Goal: Find specific page/section: Find specific page/section

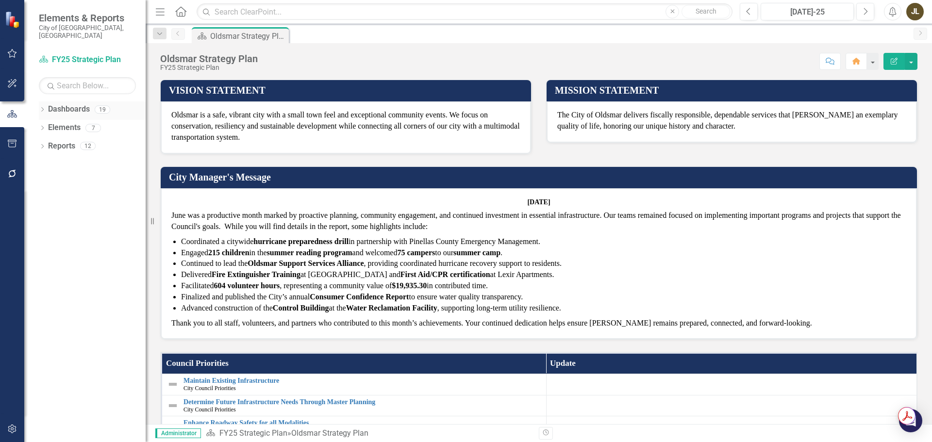
click at [44, 108] on icon "Dropdown" at bounding box center [42, 110] width 7 height 5
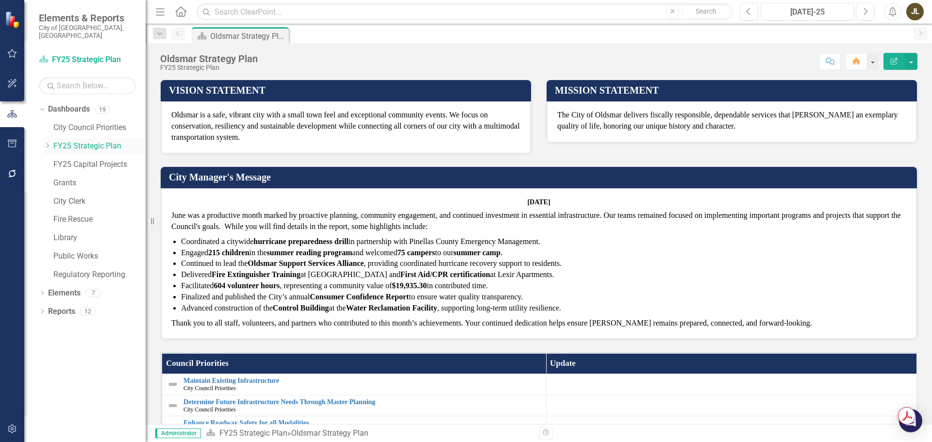
click at [48, 143] on icon "Dropdown" at bounding box center [47, 146] width 7 height 6
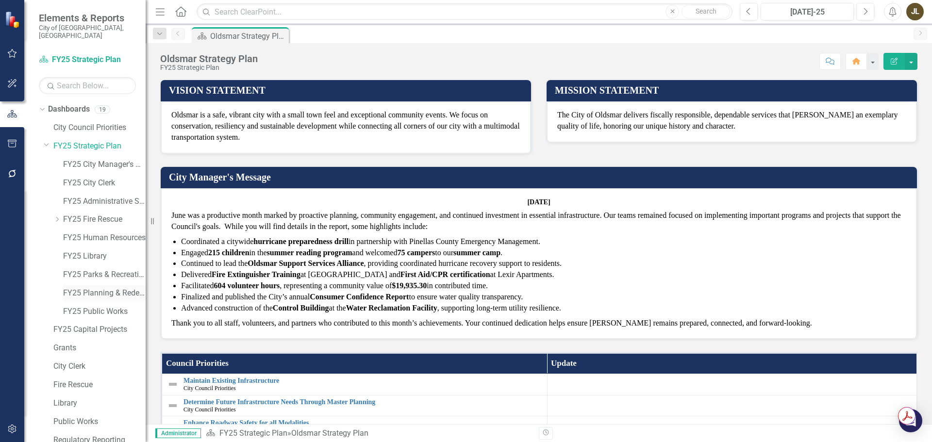
click at [92, 288] on link "FY25 Planning & Redevelopment" at bounding box center [104, 293] width 82 height 11
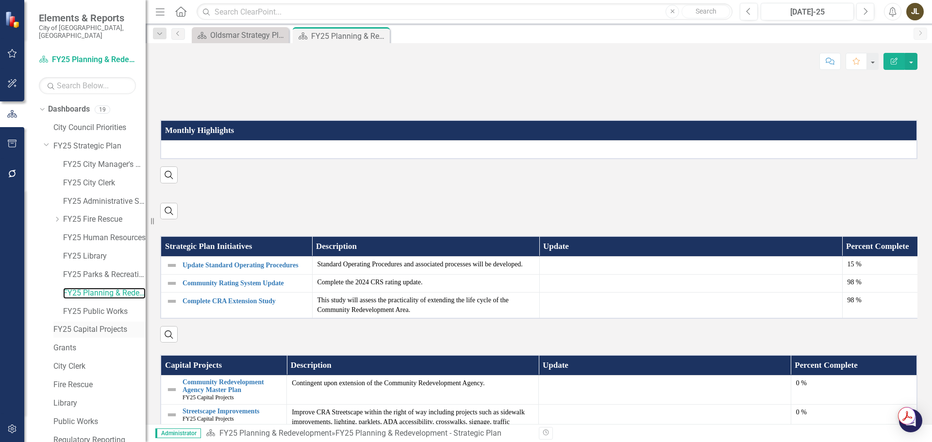
scroll to position [37, 0]
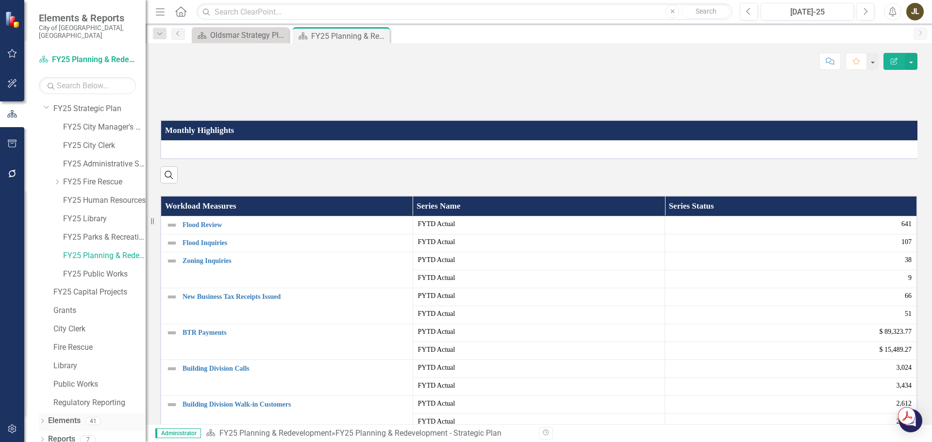
click at [44, 419] on icon "Dropdown" at bounding box center [42, 421] width 7 height 5
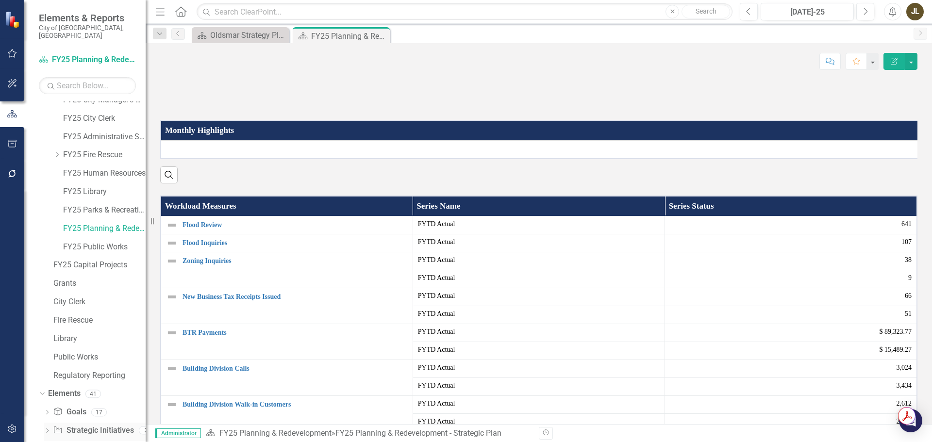
scroll to position [92, 0]
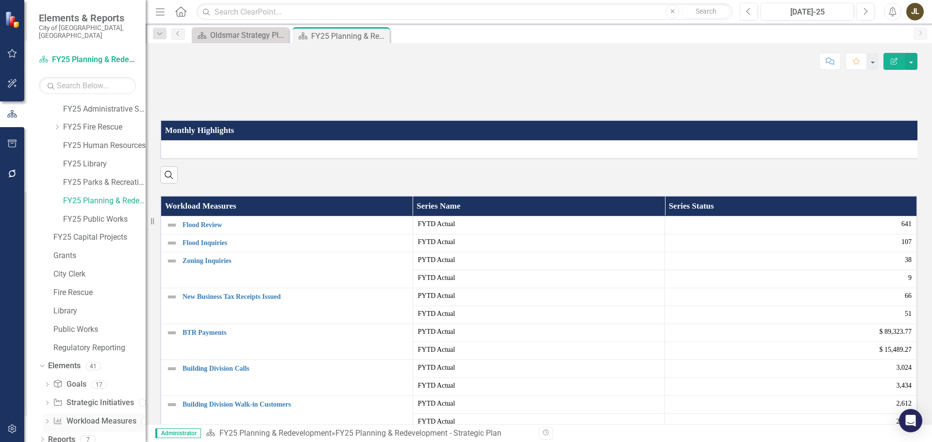
click at [84, 416] on link "Workload Measures Workload Measures" at bounding box center [94, 421] width 83 height 11
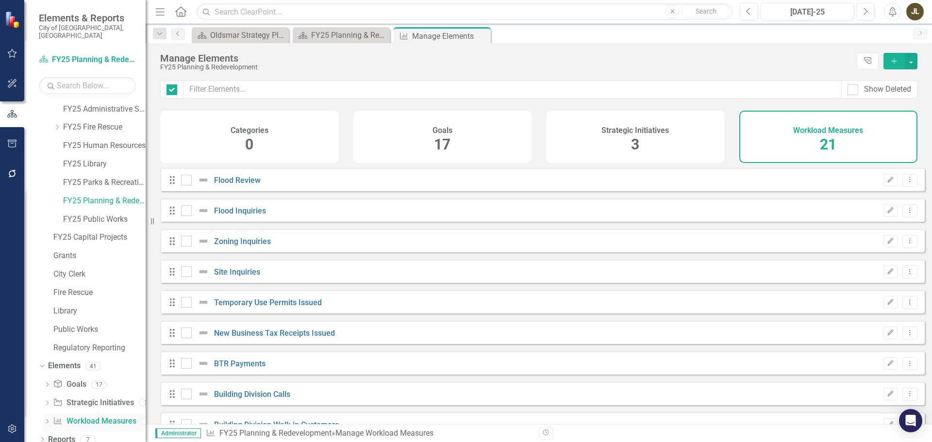
checkbox input "false"
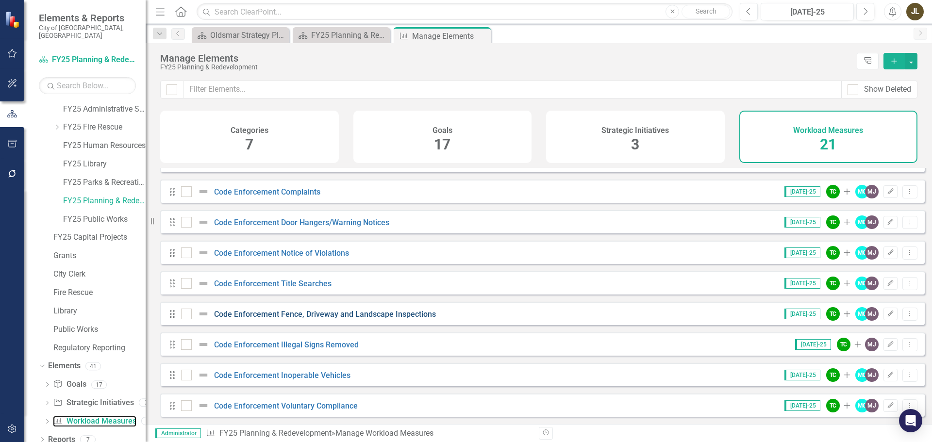
scroll to position [296, 0]
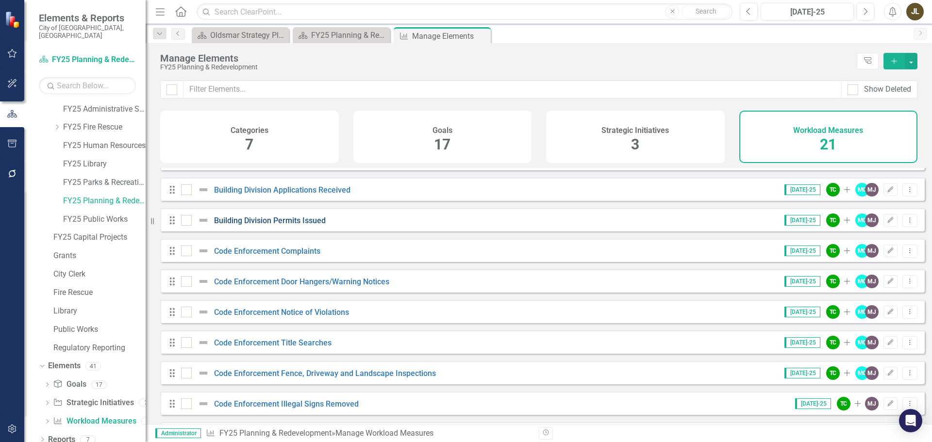
click at [302, 225] on link "Building Division Permits Issued" at bounding box center [270, 220] width 112 height 9
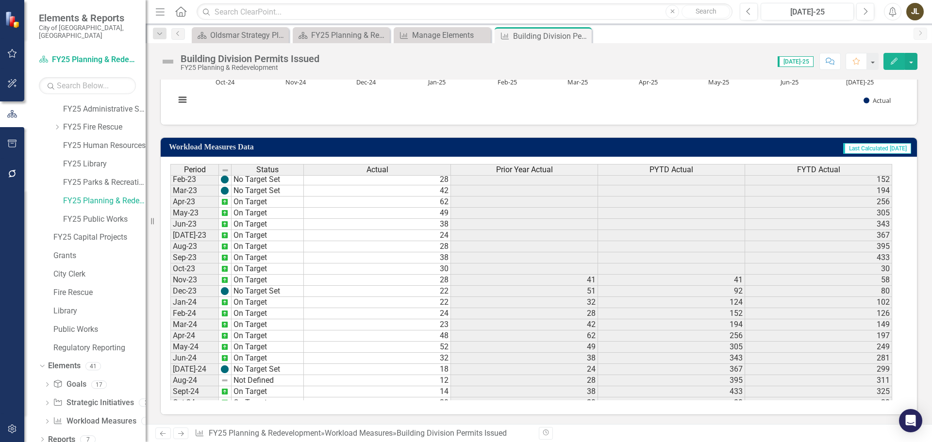
scroll to position [129, 0]
